Goal: Information Seeking & Learning: Learn about a topic

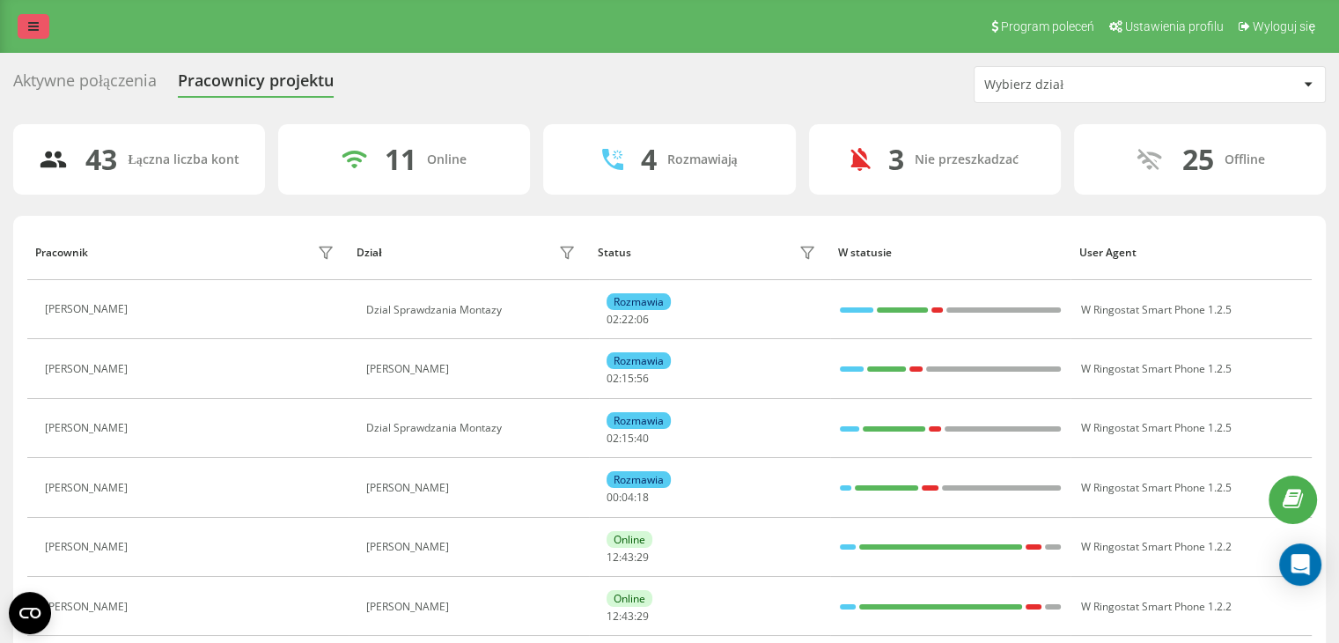
click at [36, 25] on icon at bounding box center [33, 26] width 11 height 12
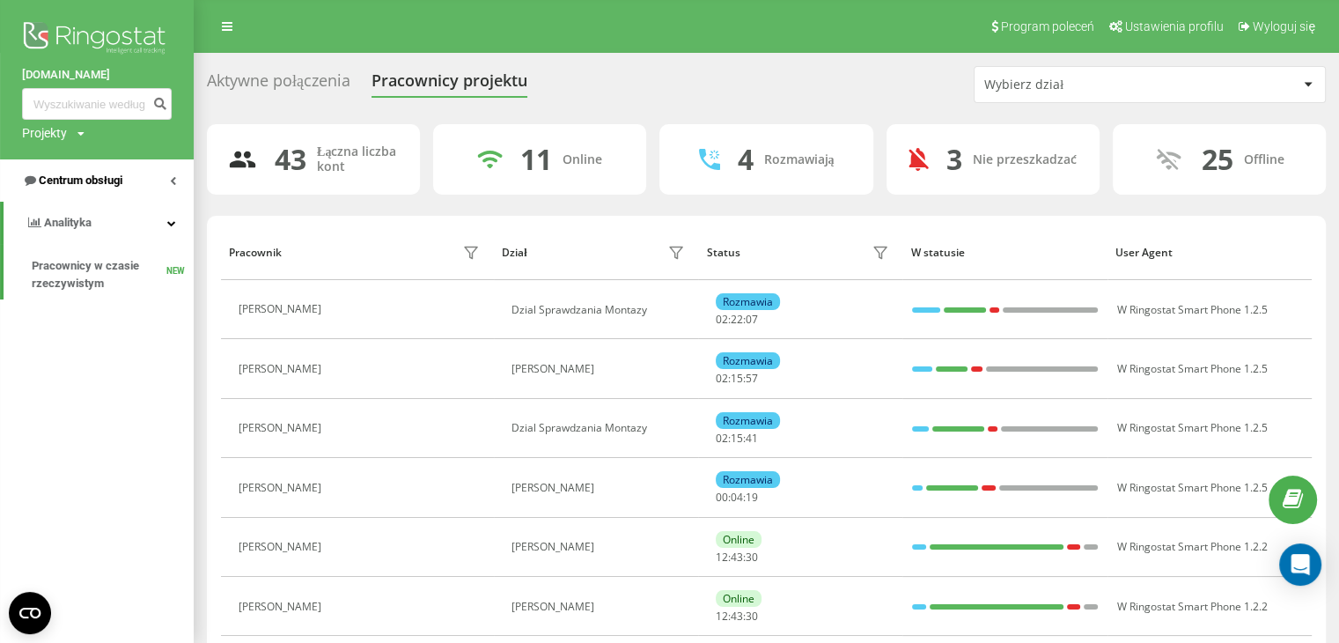
click at [170, 176] on icon at bounding box center [173, 180] width 6 height 9
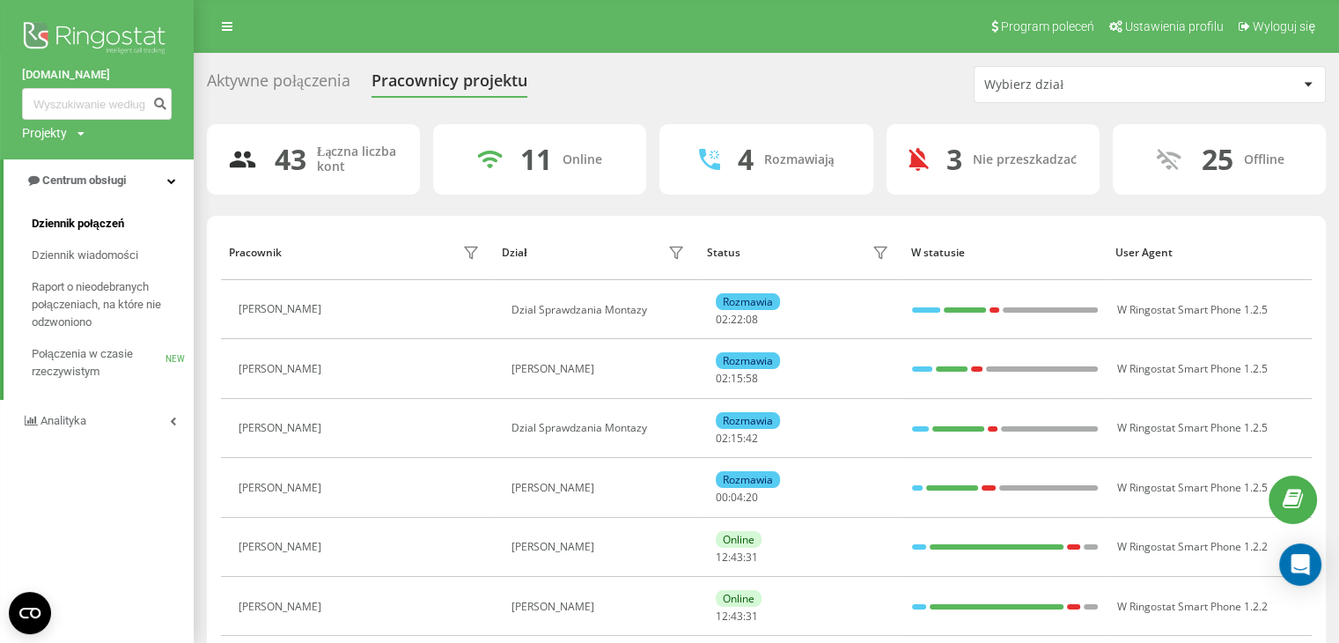
click at [106, 217] on span "Dziennik połączeń" at bounding box center [78, 224] width 92 height 18
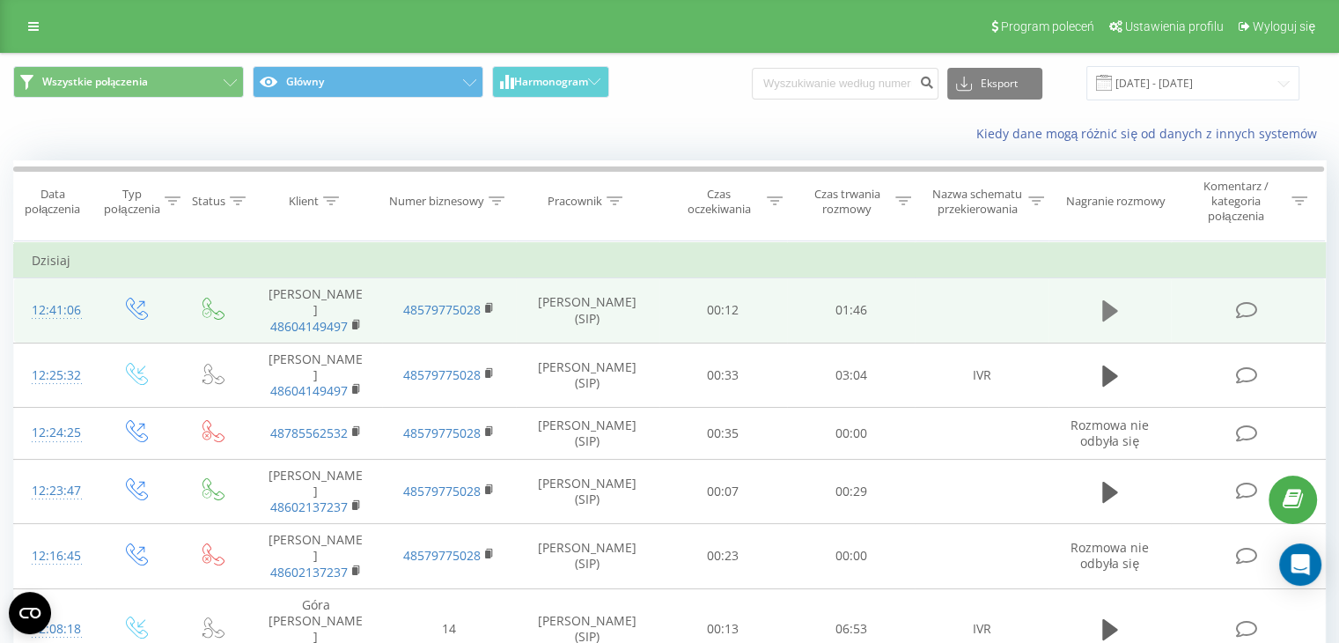
click at [1103, 307] on icon at bounding box center [1111, 310] width 16 height 21
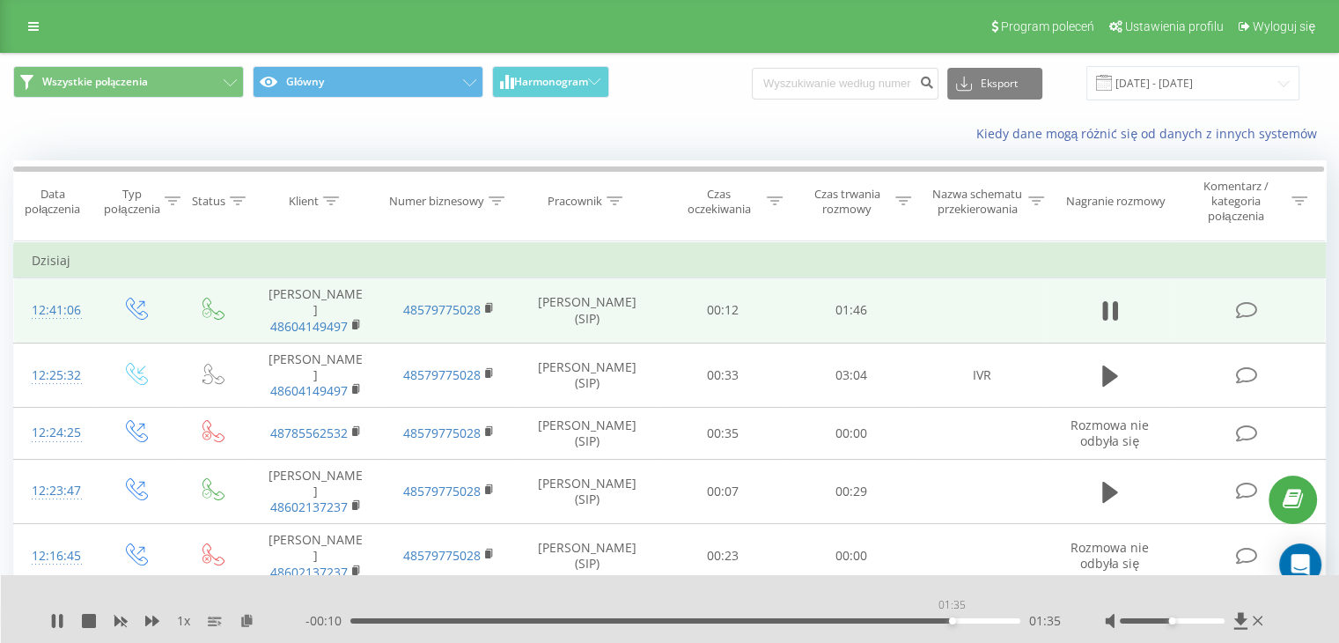
click at [952, 621] on div "01:35" at bounding box center [686, 620] width 670 height 5
click at [869, 621] on div "01:43" at bounding box center [686, 620] width 670 height 5
click at [874, 621] on div "01:23" at bounding box center [686, 620] width 670 height 5
click at [852, 618] on div "01:19" at bounding box center [686, 620] width 670 height 5
click at [907, 619] on div "01:28" at bounding box center [686, 620] width 670 height 5
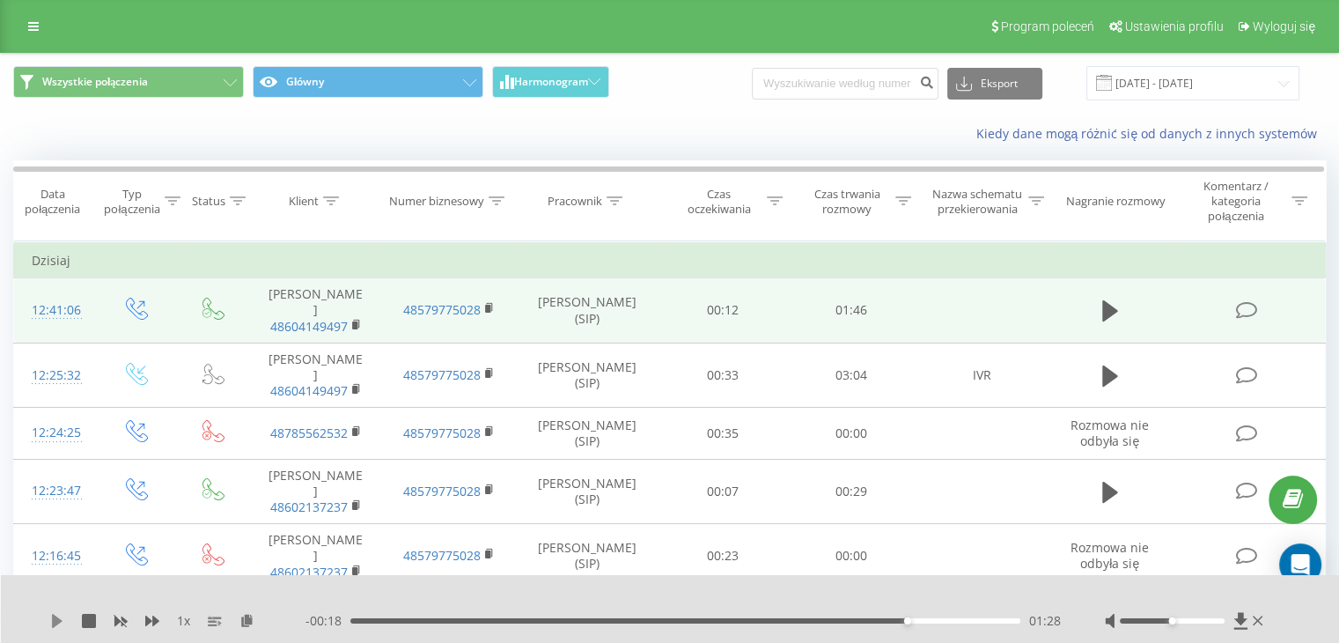
click at [51, 624] on icon at bounding box center [57, 621] width 14 height 14
click at [892, 622] on div "01:46" at bounding box center [683, 620] width 675 height 5
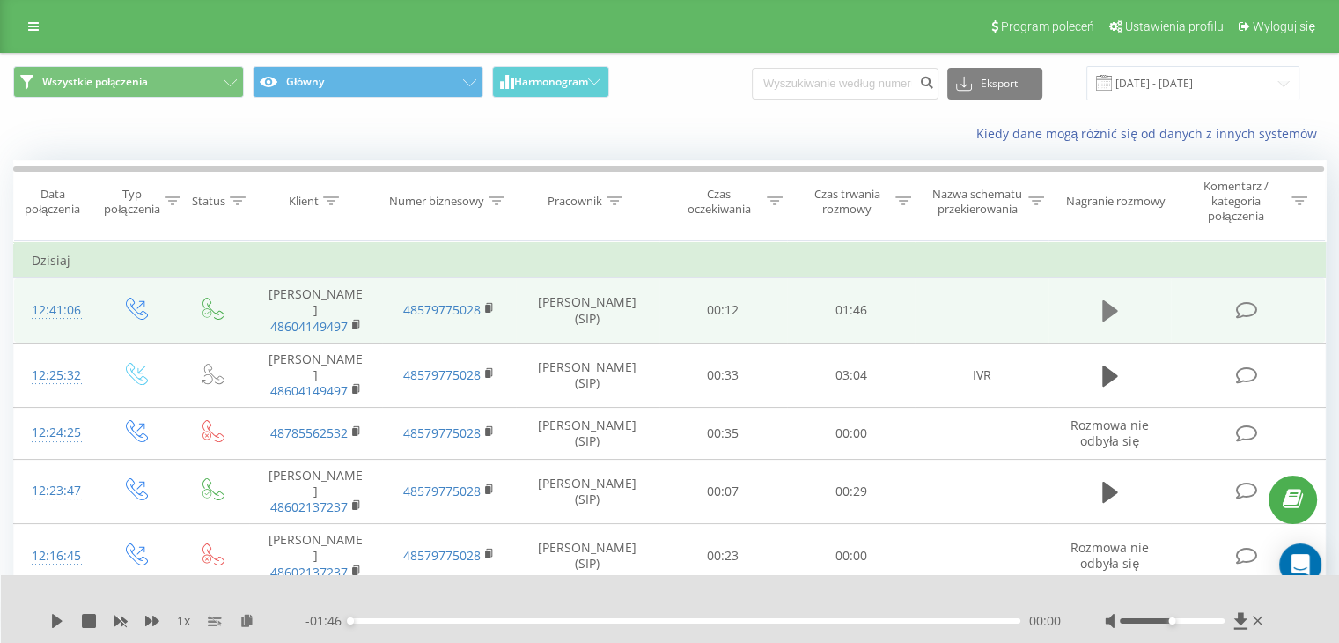
click at [1106, 308] on icon at bounding box center [1111, 310] width 16 height 21
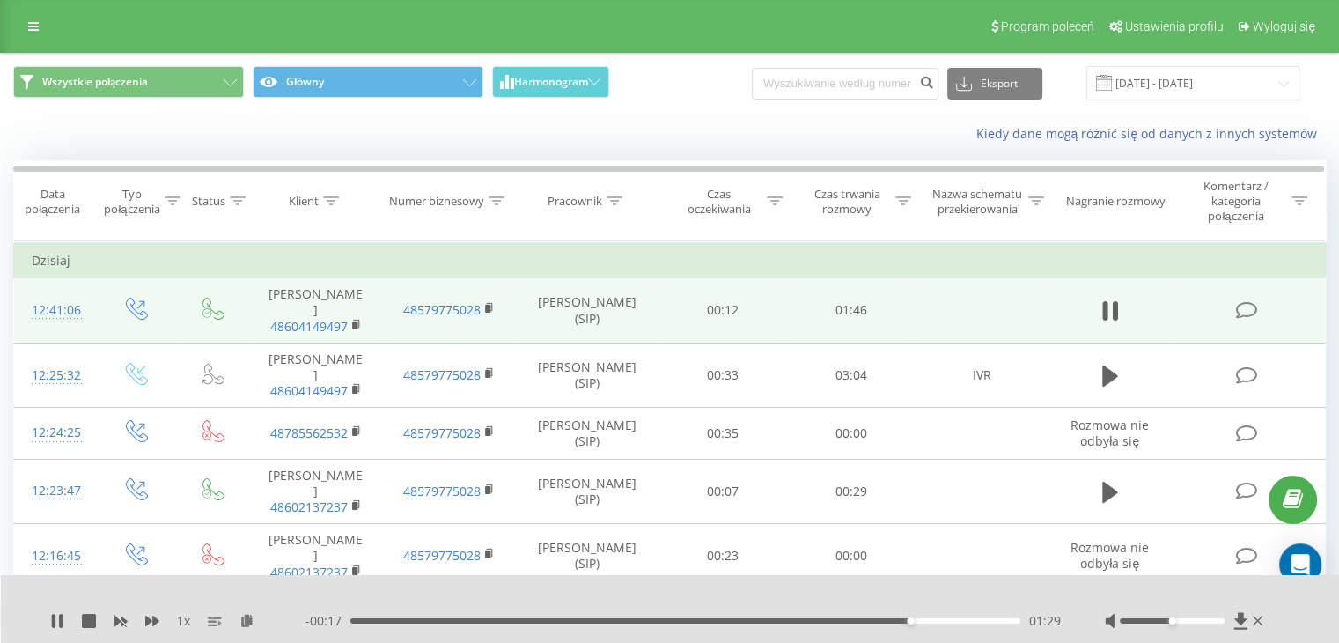
click at [879, 621] on div "01:29" at bounding box center [686, 620] width 670 height 5
click at [863, 618] on div "01:26" at bounding box center [686, 620] width 670 height 5
click at [813, 149] on div "Kiedy dane mogą różnić się od danych z innych systemów" at bounding box center [670, 134] width 1338 height 42
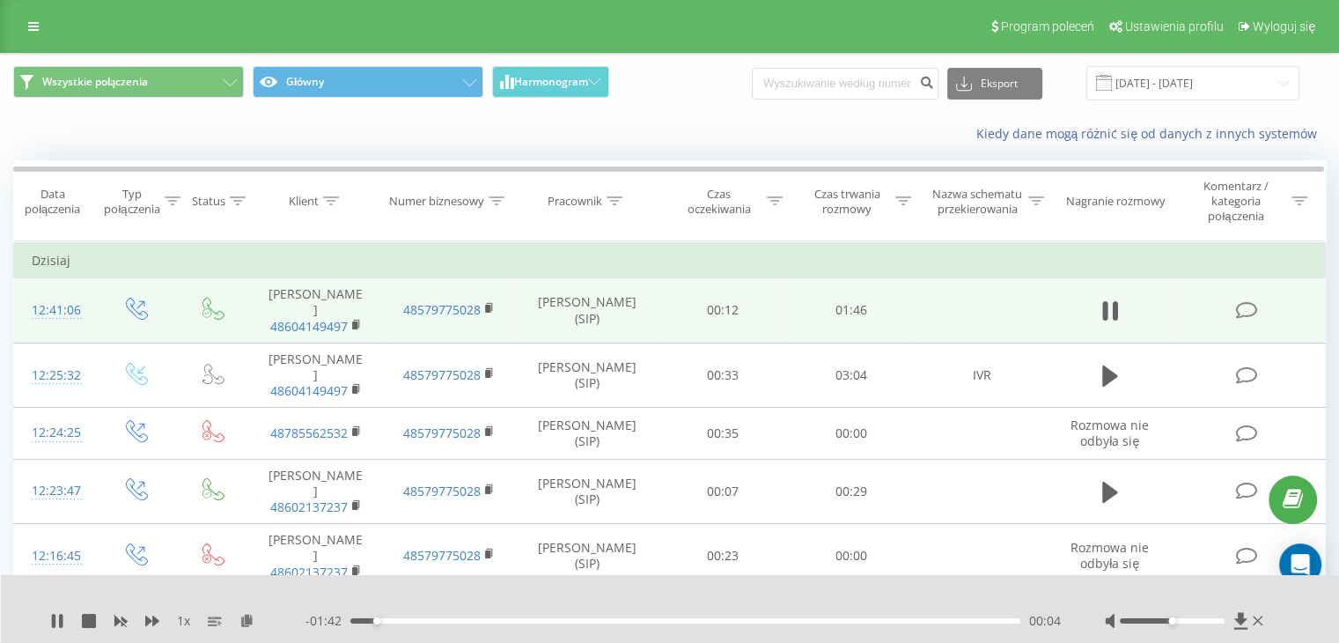
click at [676, 98] on div "Wszystkie połączenia Główny Harmonogram Eksport .csv .xls .xlsx [DATE] - [DATE]" at bounding box center [669, 83] width 1313 height 34
